Goal: Transaction & Acquisition: Purchase product/service

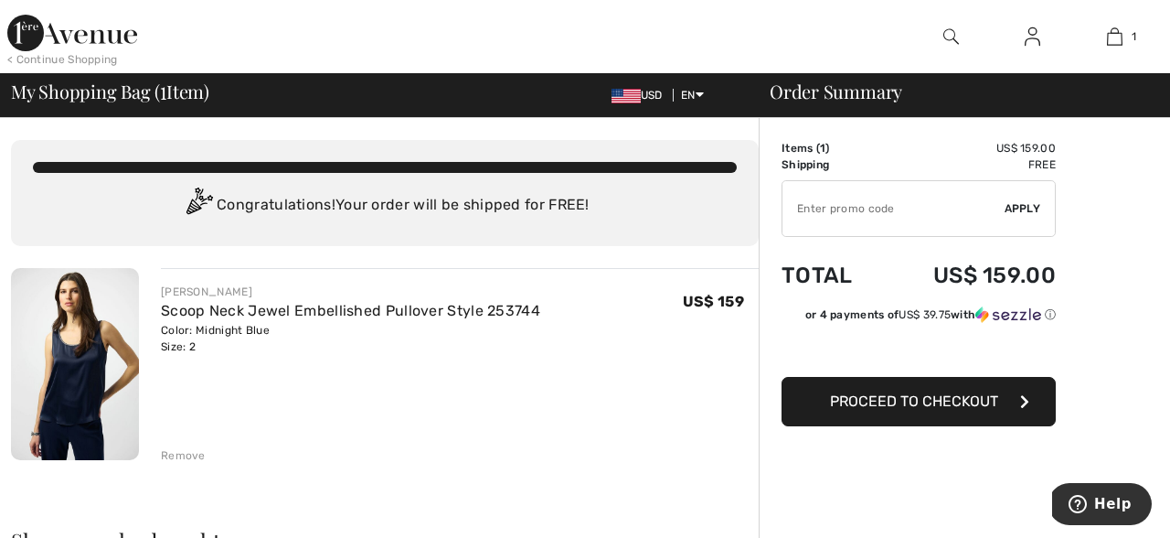
click at [92, 364] on img at bounding box center [75, 364] width 128 height 192
